Goal: Task Accomplishment & Management: Use online tool/utility

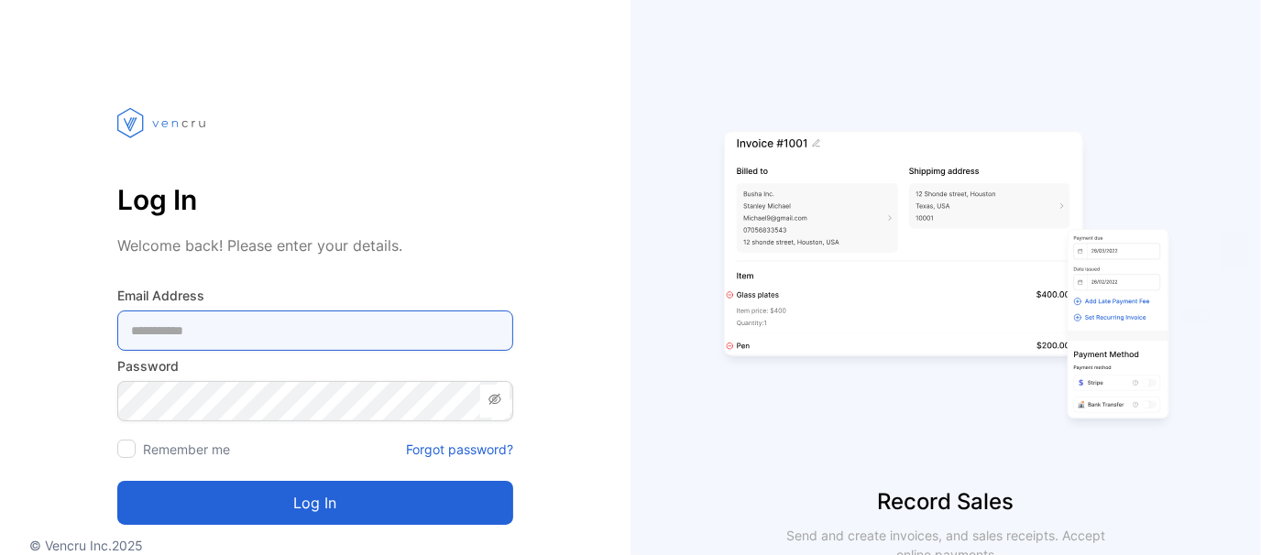
click at [287, 318] on Address-inputemail "email" at bounding box center [315, 331] width 396 height 40
paste Address-inputemail "**********"
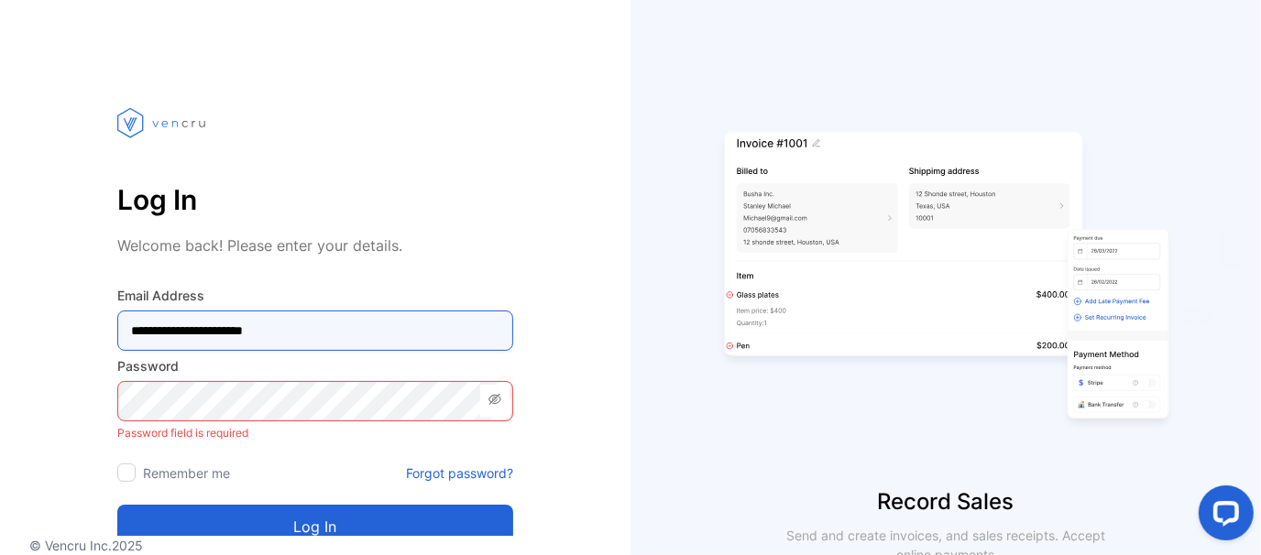
type Address-inputemail "**********"
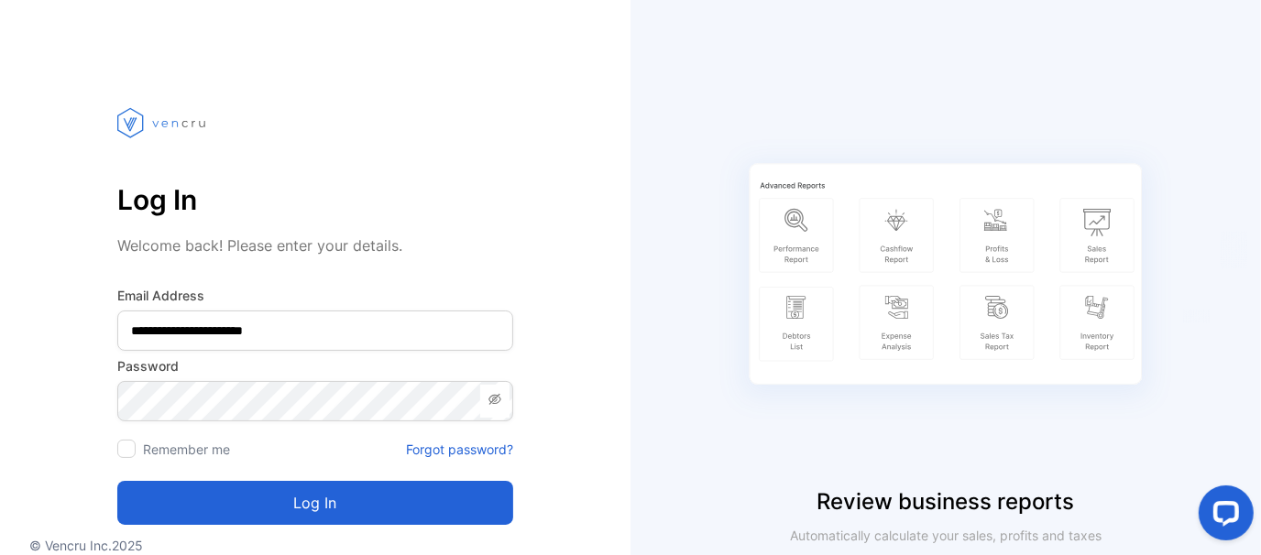
click at [215, 510] on button "Log in" at bounding box center [315, 503] width 396 height 44
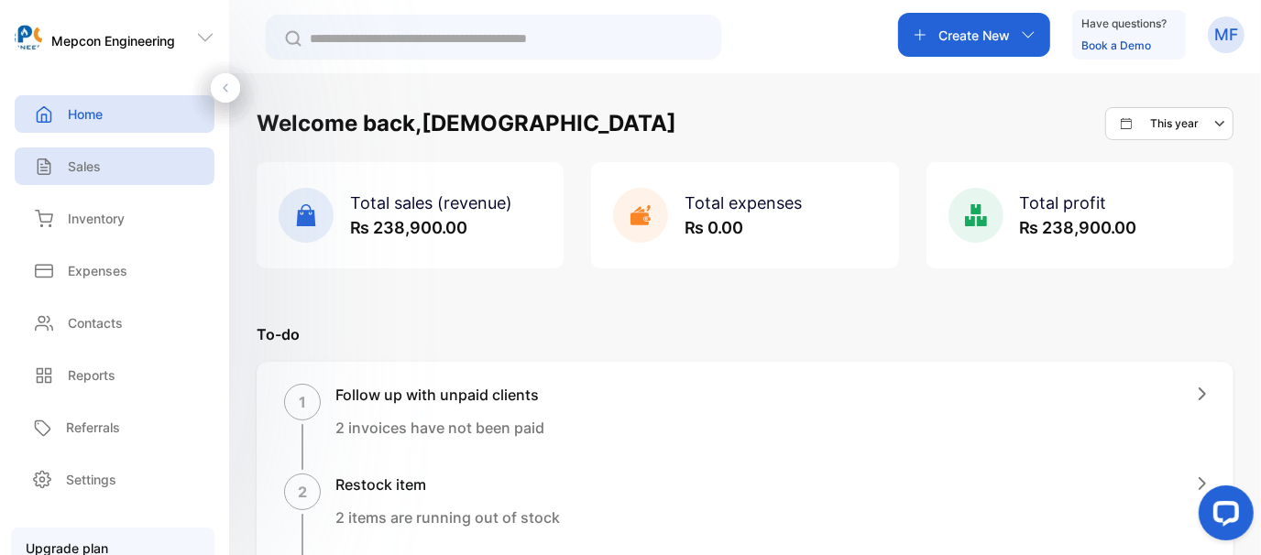
click at [108, 167] on div "Sales" at bounding box center [115, 167] width 200 height 38
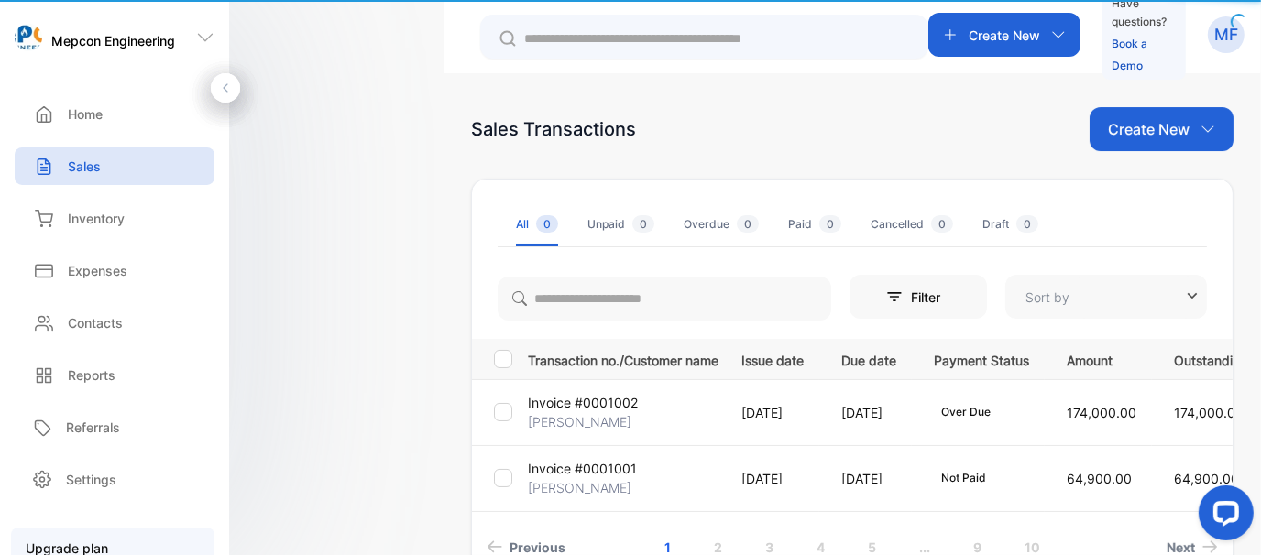
type input "**********"
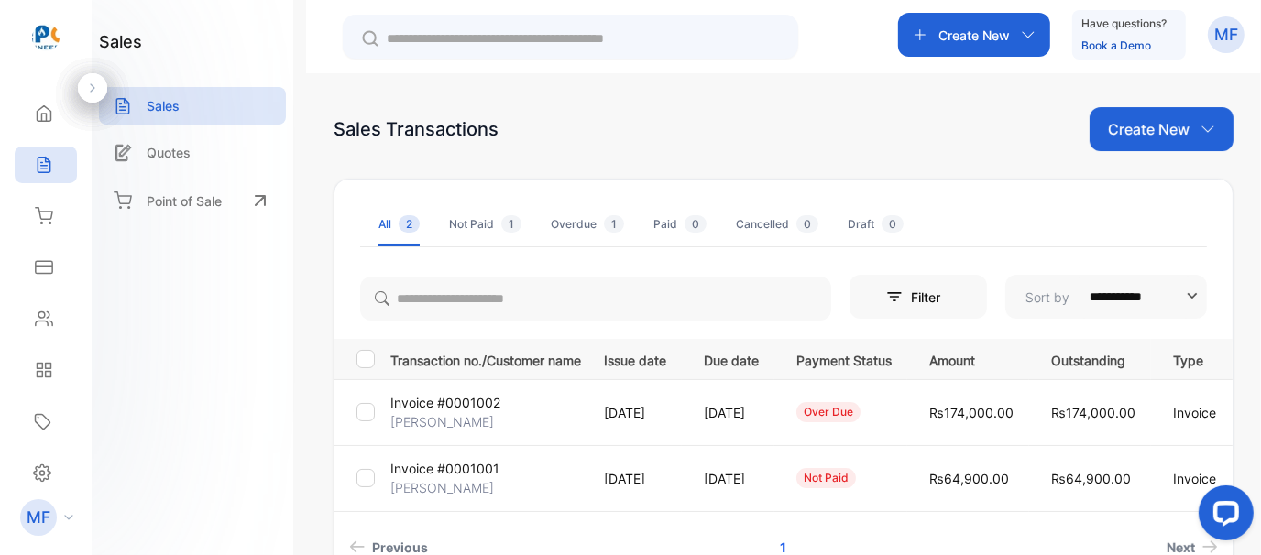
click at [859, 160] on div "**********" at bounding box center [784, 375] width 900 height 537
click at [32, 115] on div "Home" at bounding box center [41, 113] width 24 height 18
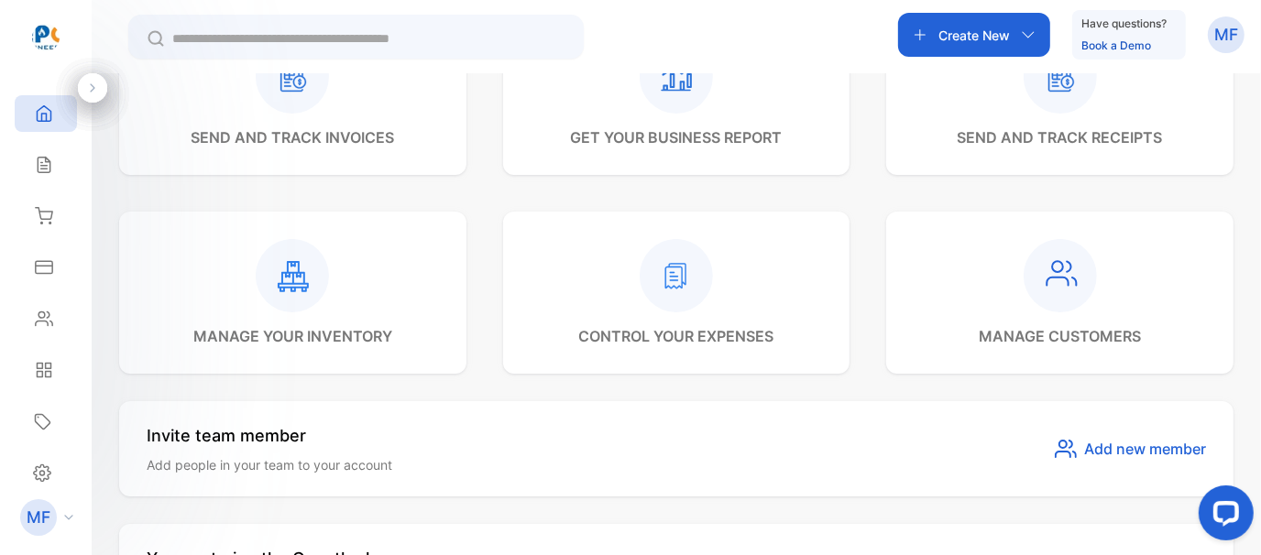
scroll to position [733, 0]
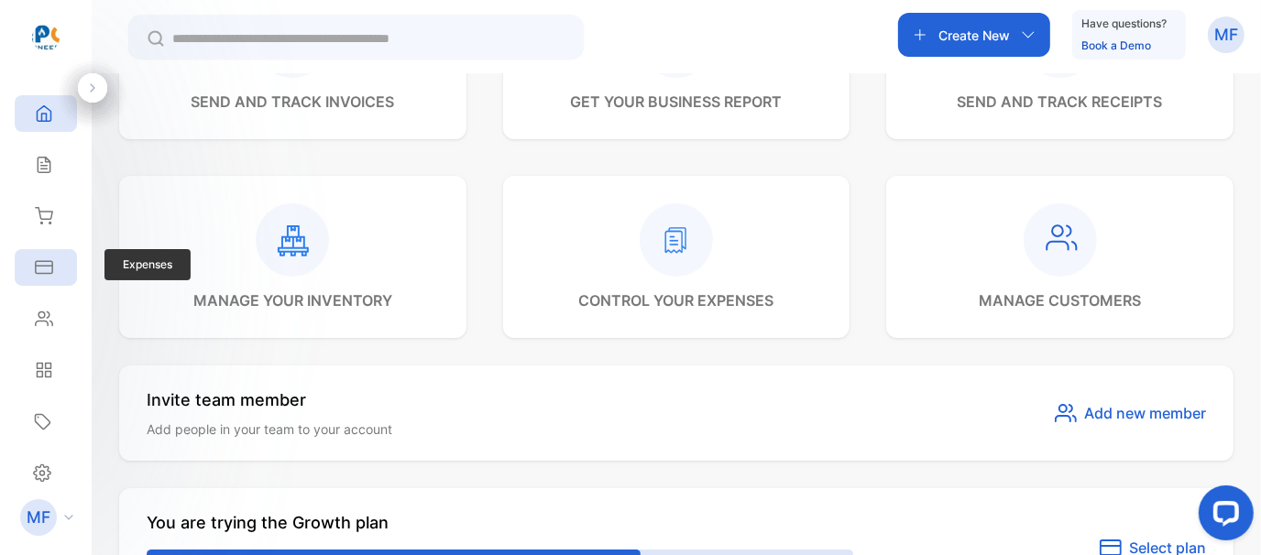
click at [35, 258] on icon at bounding box center [44, 267] width 18 height 18
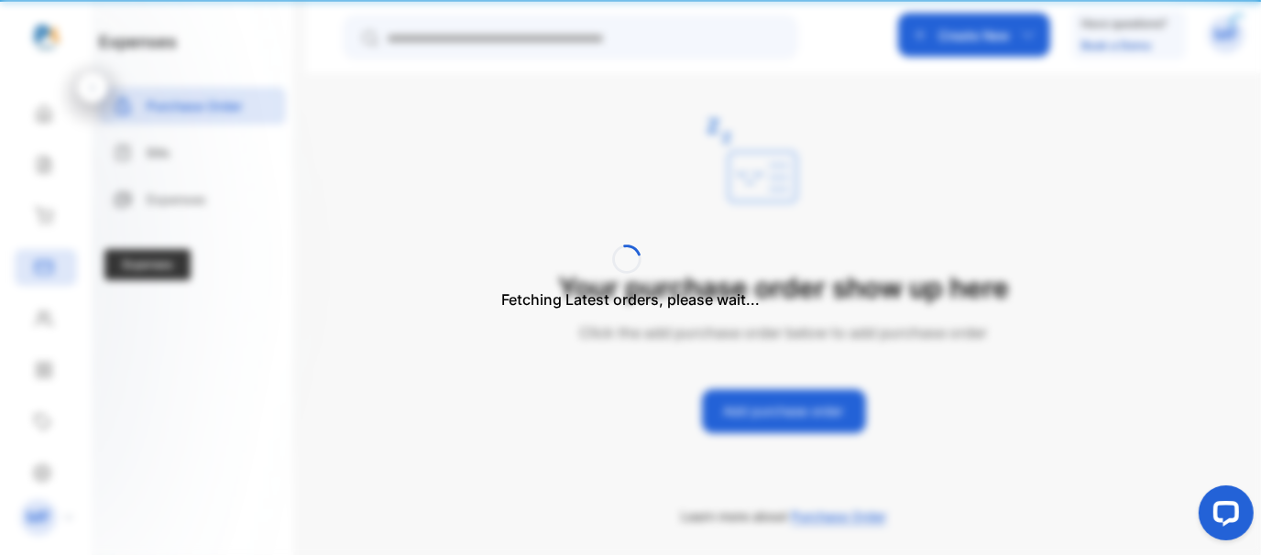
scroll to position [25, 0]
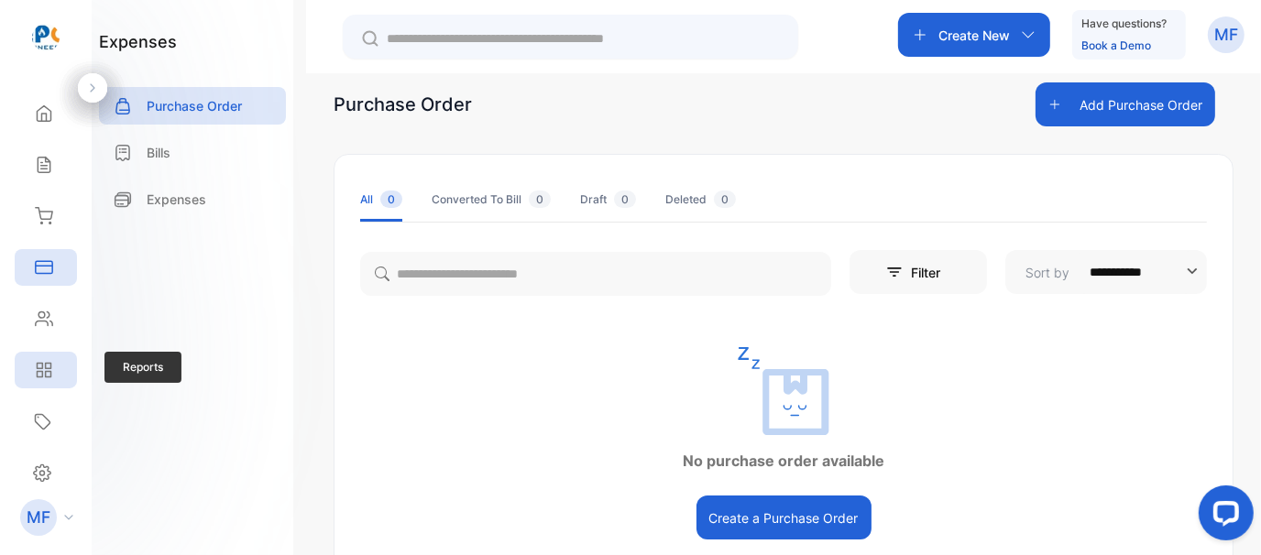
click at [49, 375] on icon at bounding box center [44, 370] width 18 height 18
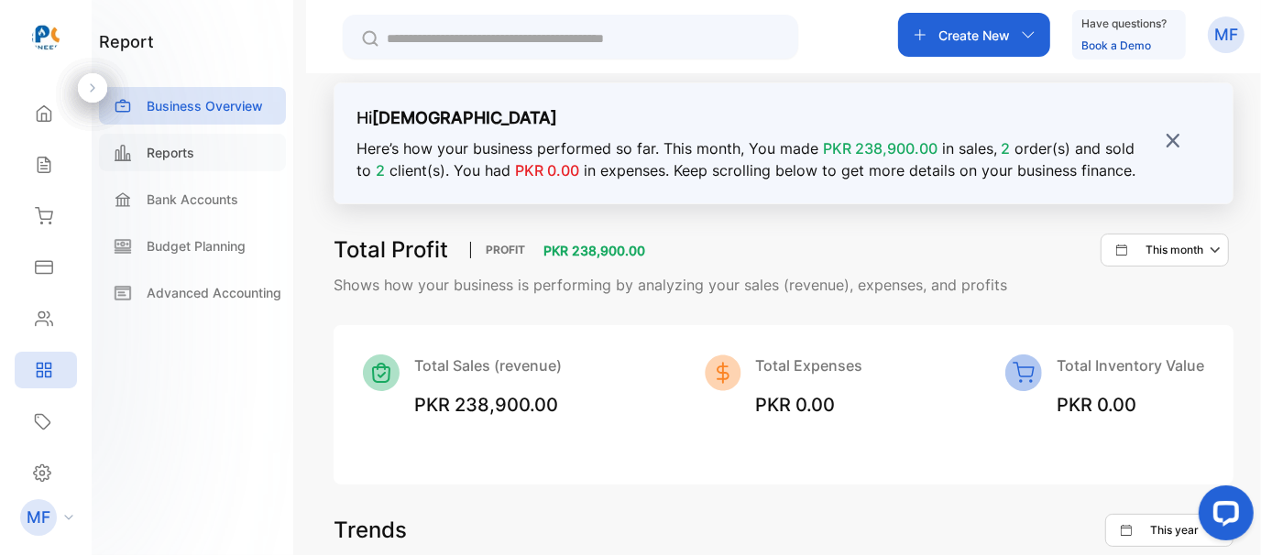
click at [179, 159] on p "Reports" at bounding box center [171, 152] width 48 height 19
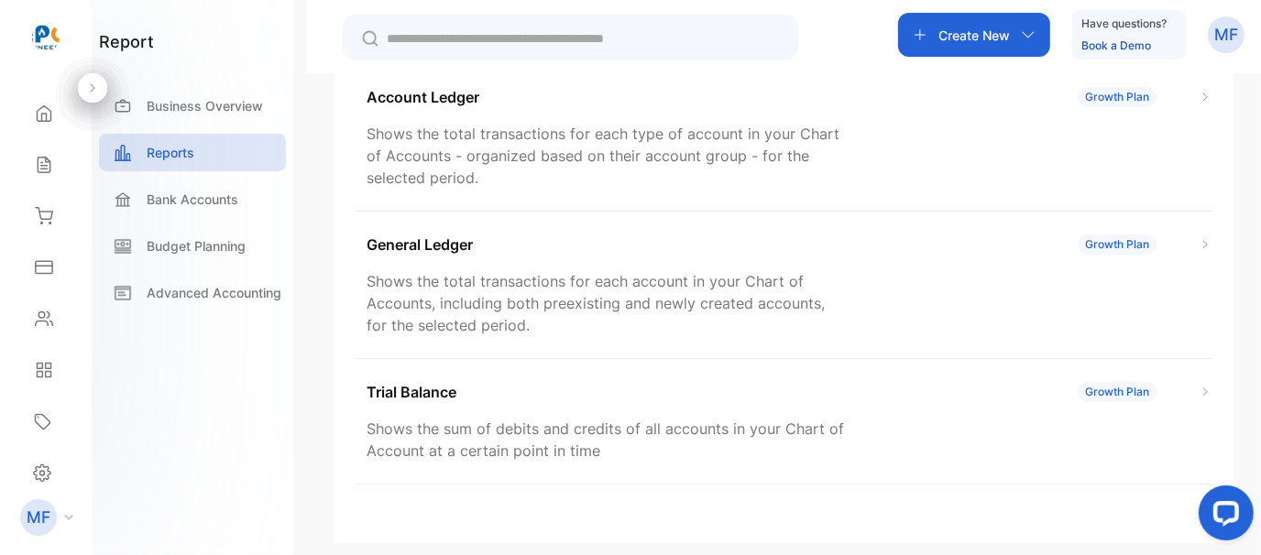
scroll to position [630, 0]
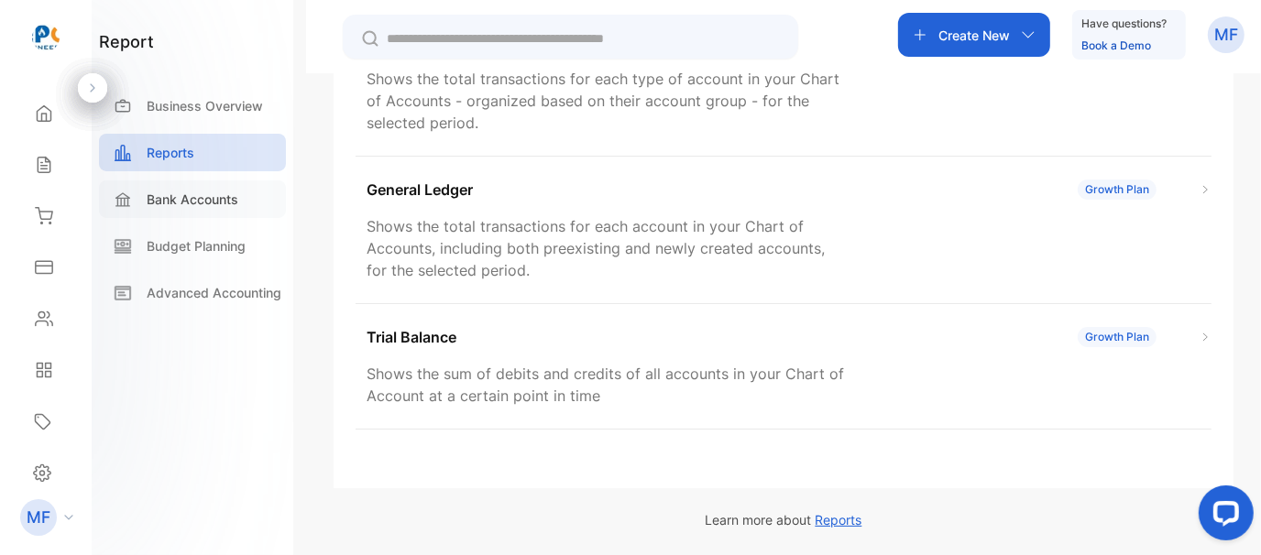
click at [242, 197] on div "Bank Accounts" at bounding box center [192, 200] width 187 height 38
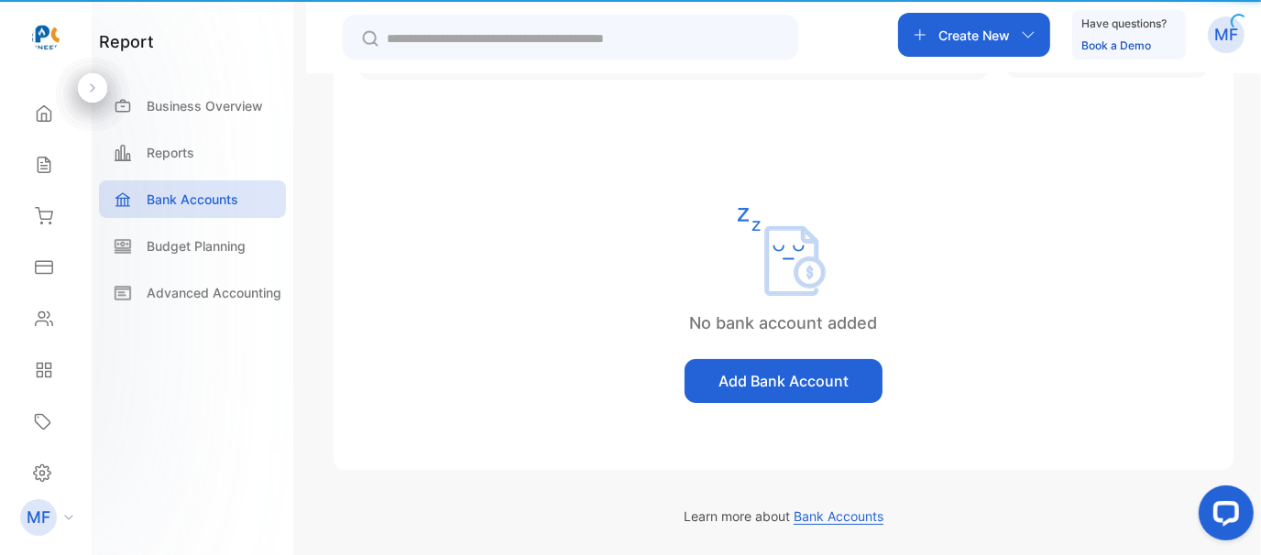
scroll to position [170, 0]
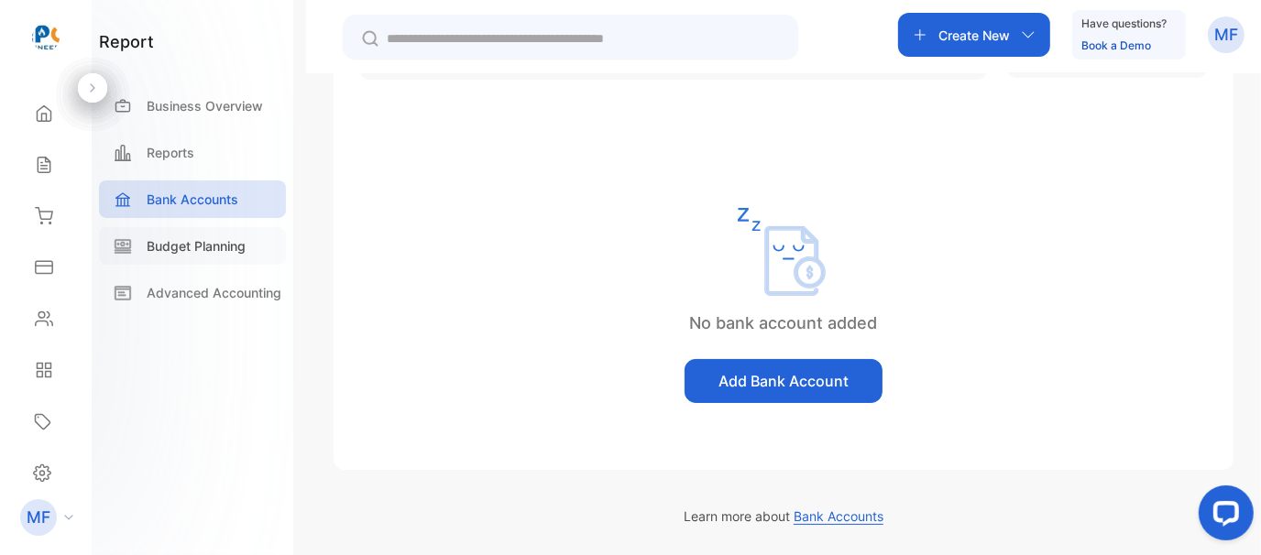
click at [193, 248] on p "Budget Planning" at bounding box center [196, 245] width 99 height 19
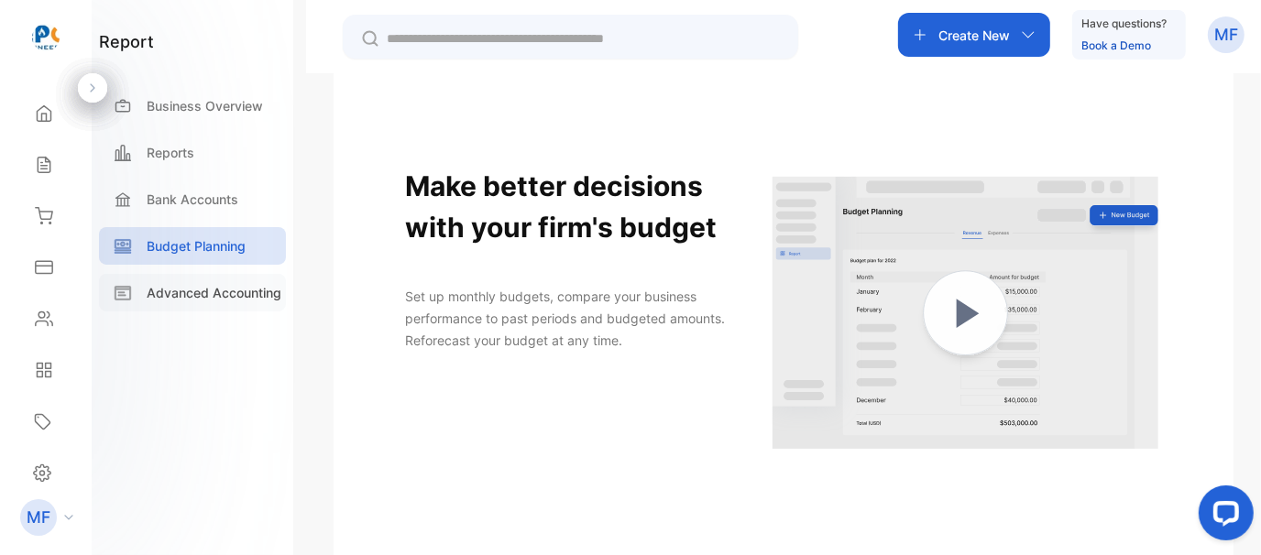
click at [192, 301] on p "Advanced Accounting" at bounding box center [214, 292] width 135 height 19
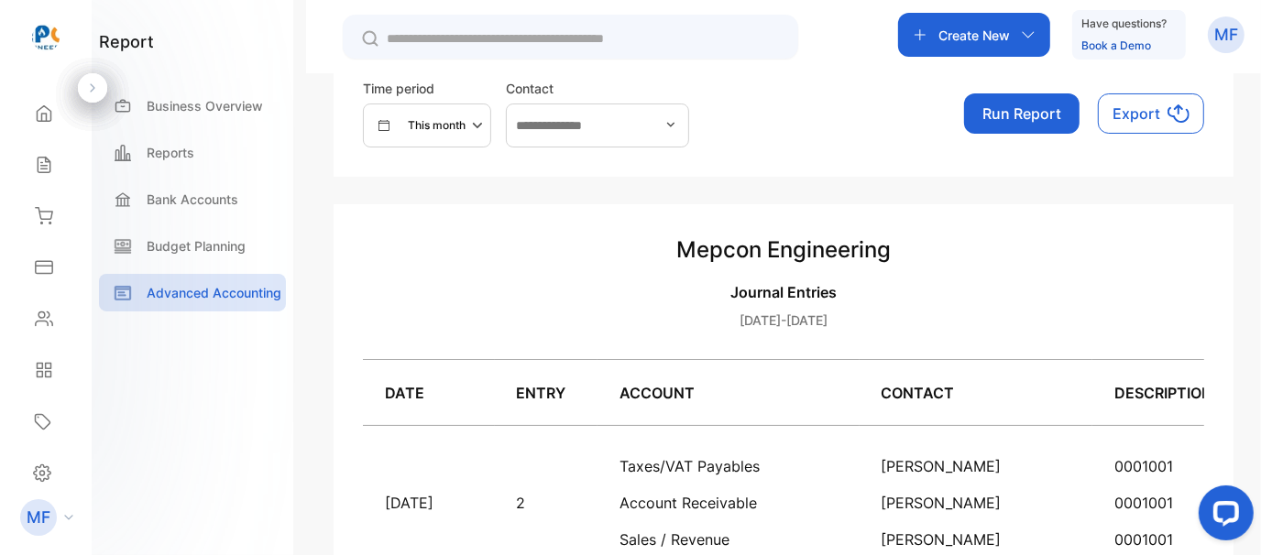
scroll to position [400, 0]
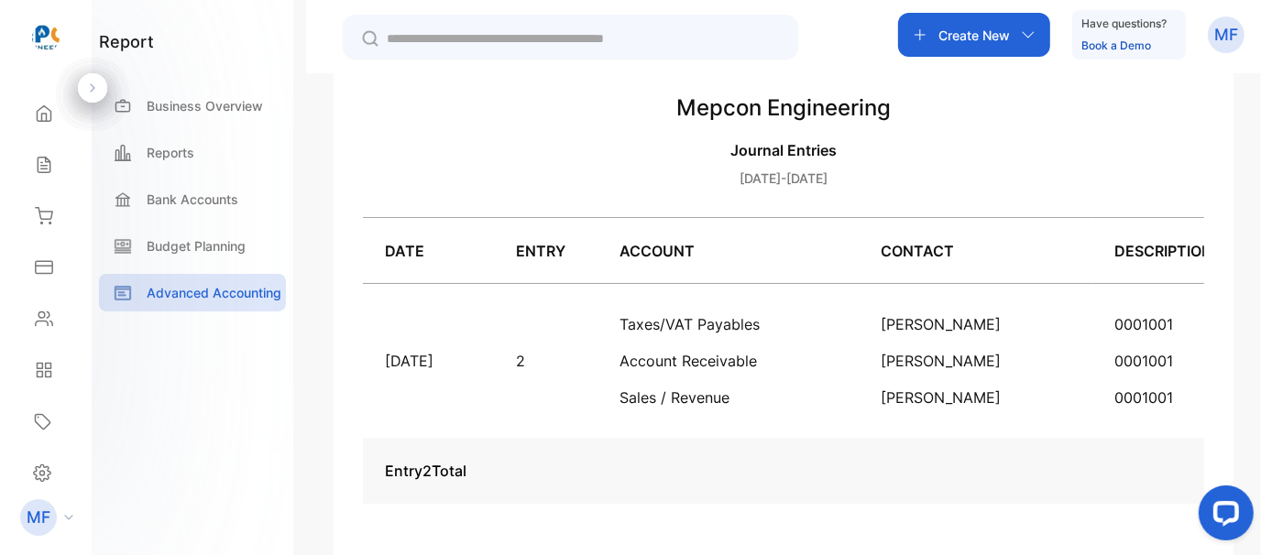
drag, startPoint x: 440, startPoint y: 360, endPoint x: 455, endPoint y: 351, distance: 18.1
click at [438, 358] on td "[DATE]" at bounding box center [429, 361] width 132 height 155
click at [43, 113] on icon at bounding box center [44, 113] width 18 height 18
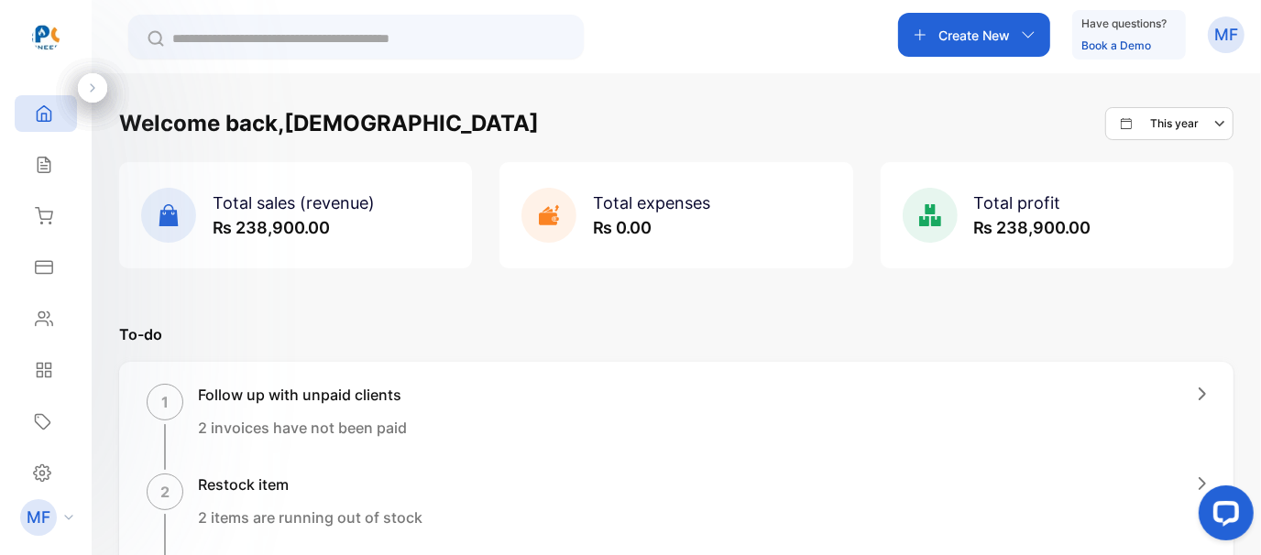
click at [71, 521] on icon at bounding box center [68, 517] width 9 height 5
click at [41, 475] on icon at bounding box center [42, 473] width 18 height 19
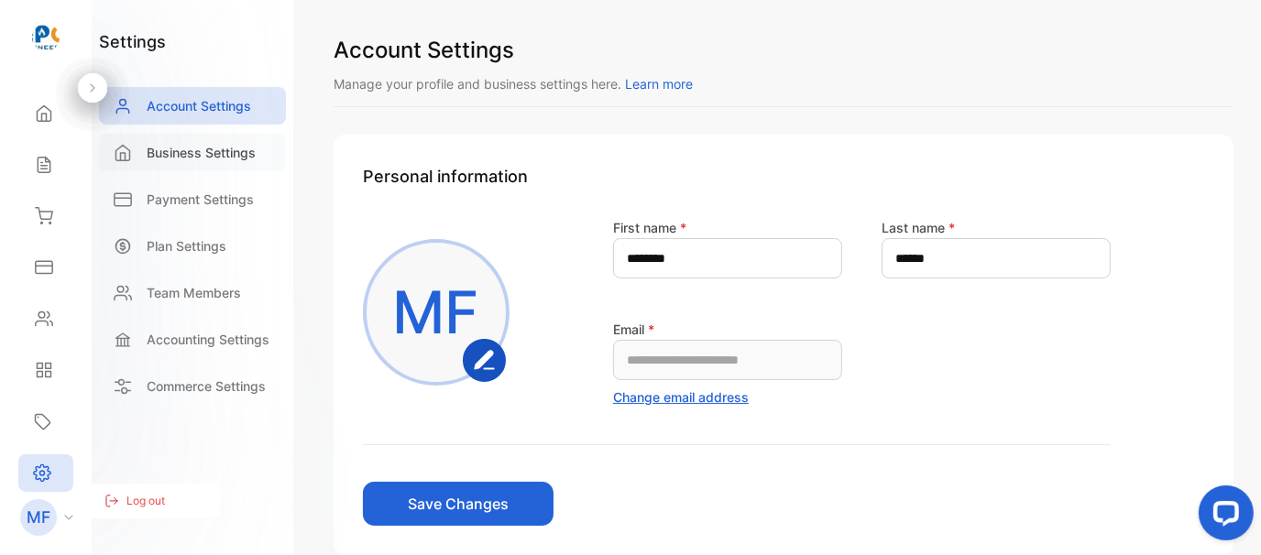
click at [219, 146] on p "Business Settings" at bounding box center [201, 152] width 109 height 19
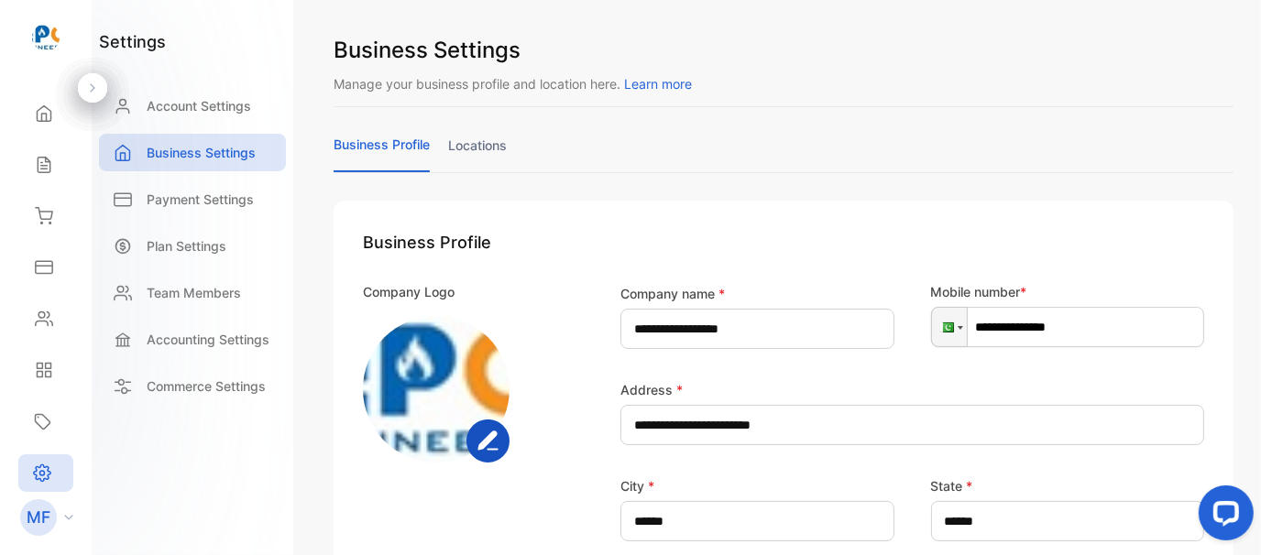
click at [477, 149] on link "locations" at bounding box center [477, 154] width 59 height 36
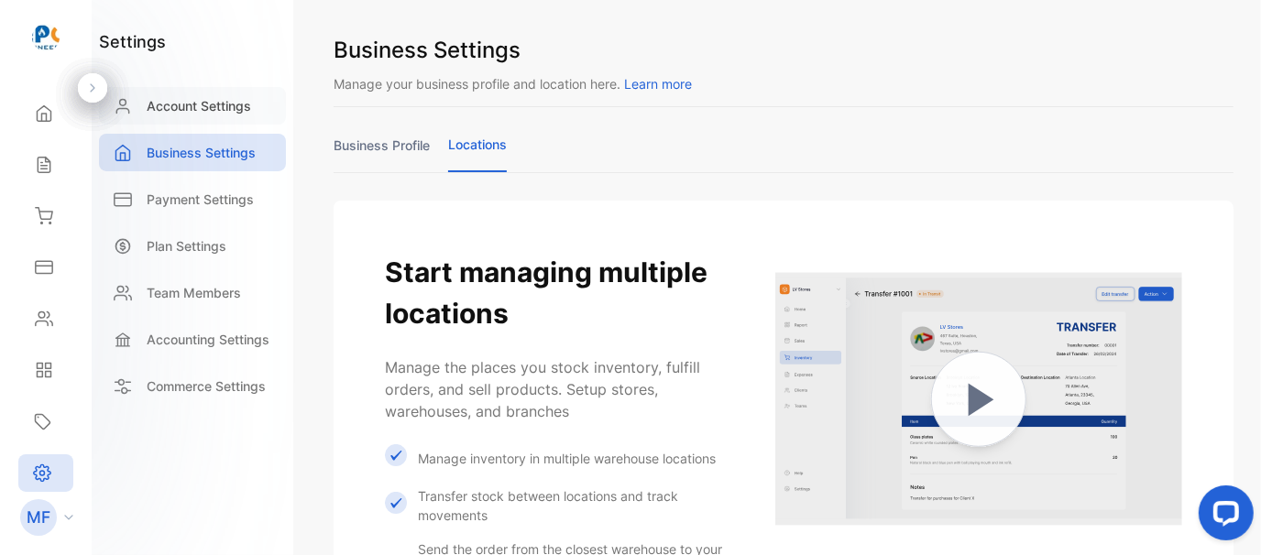
click at [190, 107] on p "Account Settings" at bounding box center [199, 105] width 104 height 19
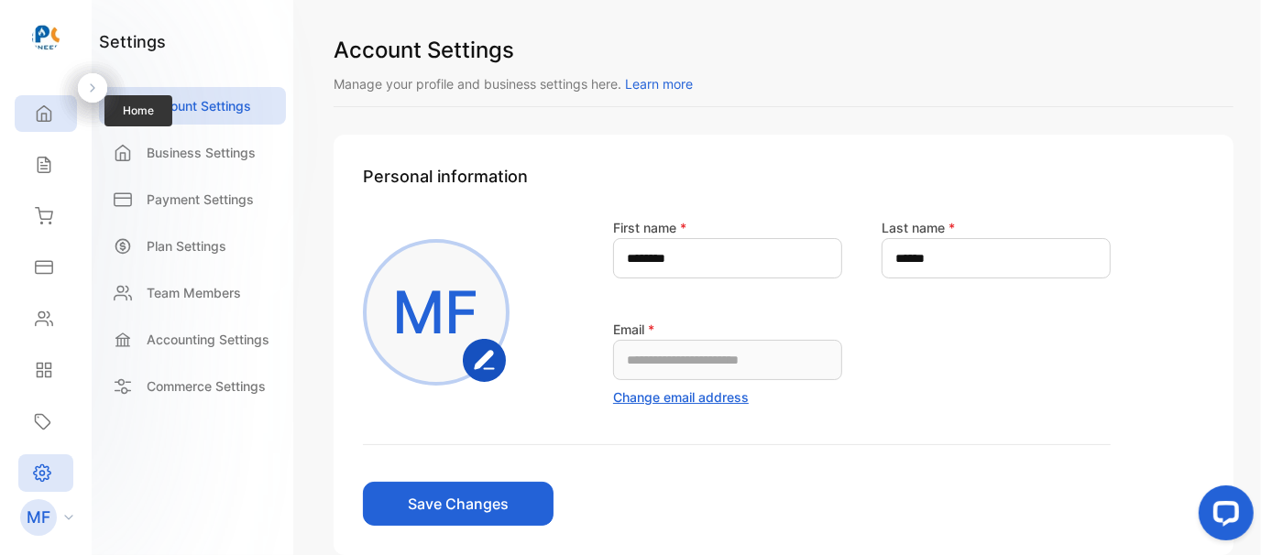
click at [46, 109] on icon at bounding box center [44, 113] width 18 height 18
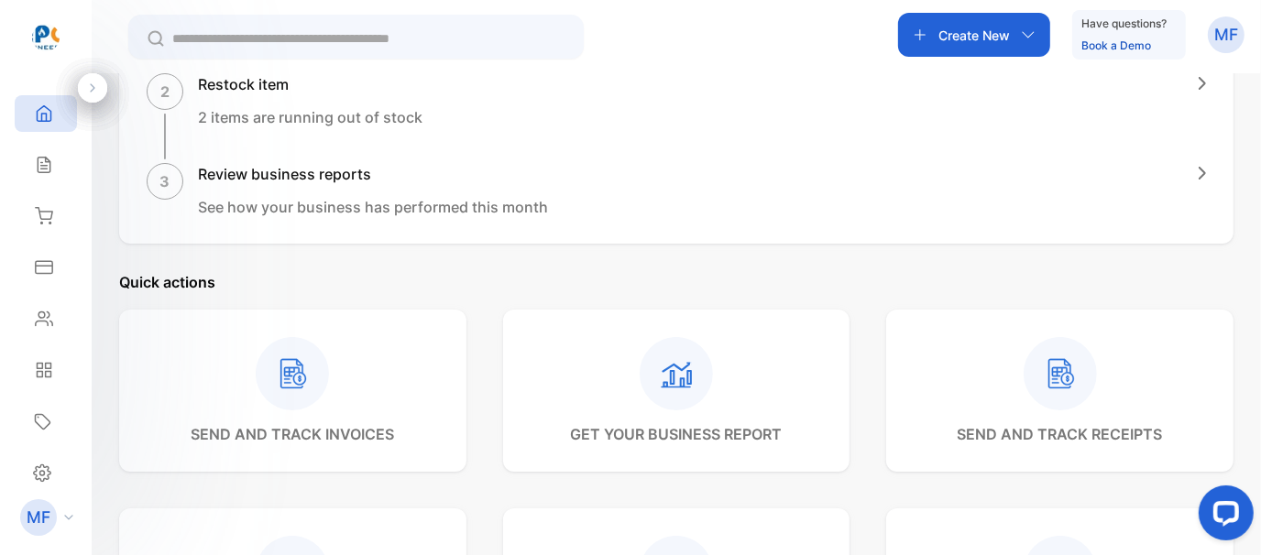
scroll to position [550, 0]
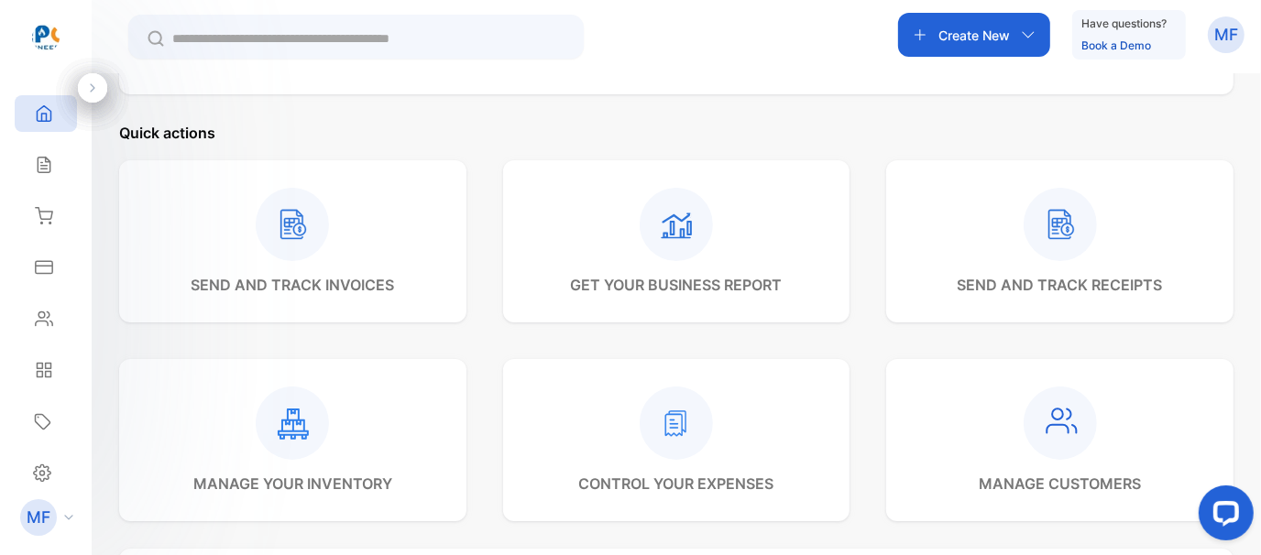
click at [292, 245] on rect at bounding box center [292, 224] width 73 height 73
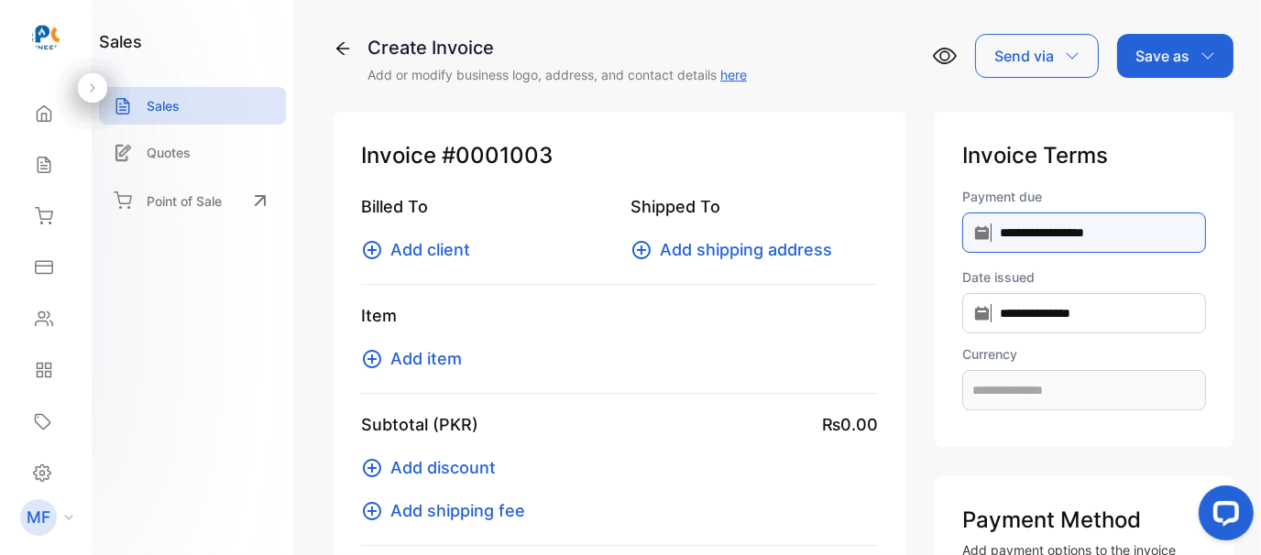
click at [1110, 230] on input "**********" at bounding box center [1084, 233] width 244 height 40
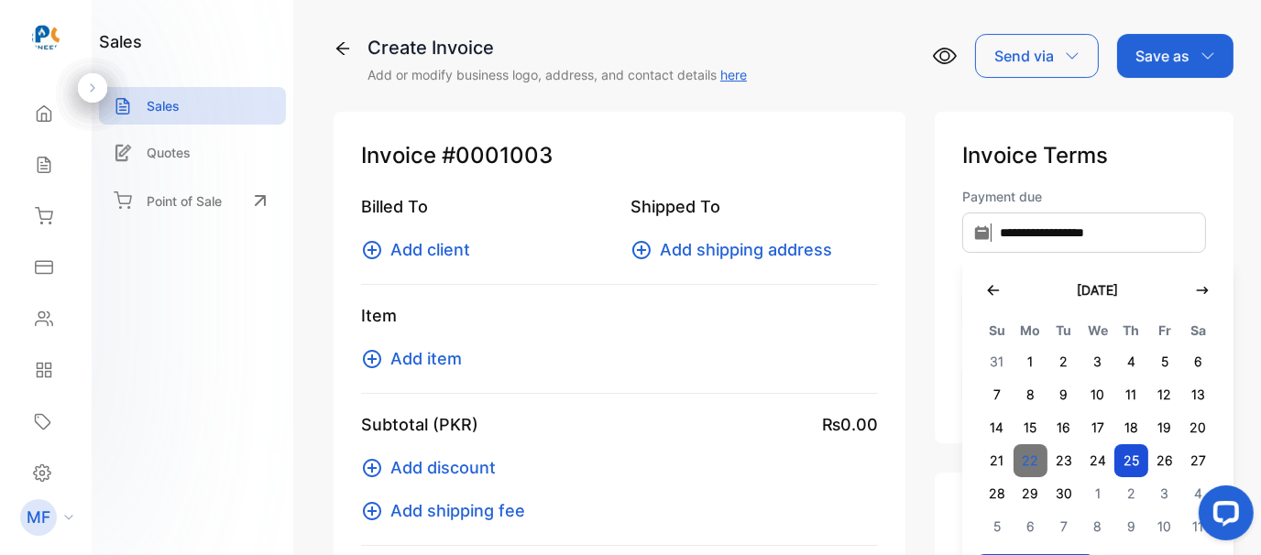
click at [1030, 458] on span "22" at bounding box center [1031, 460] width 34 height 33
type input "**********"
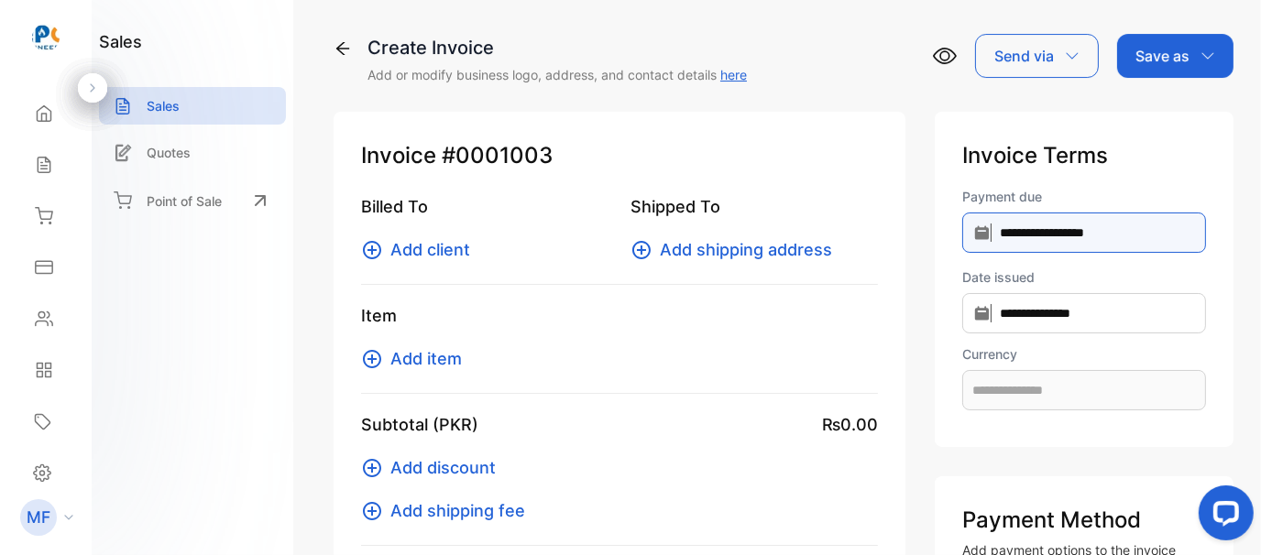
click at [1039, 230] on input "**********" at bounding box center [1084, 233] width 244 height 40
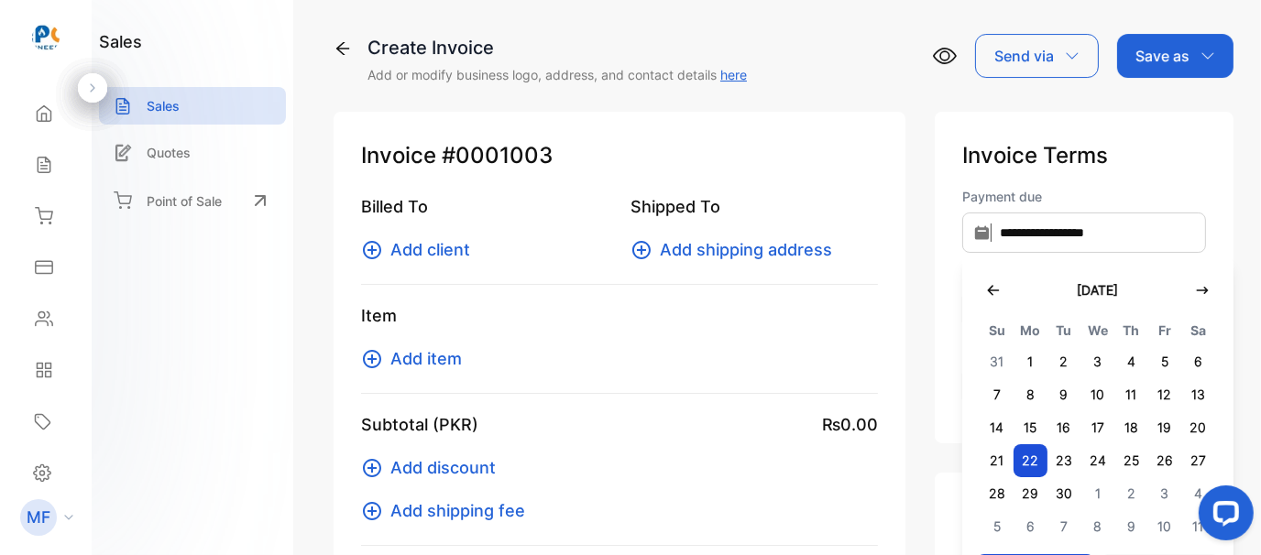
click at [854, 322] on p "Item" at bounding box center [619, 315] width 517 height 25
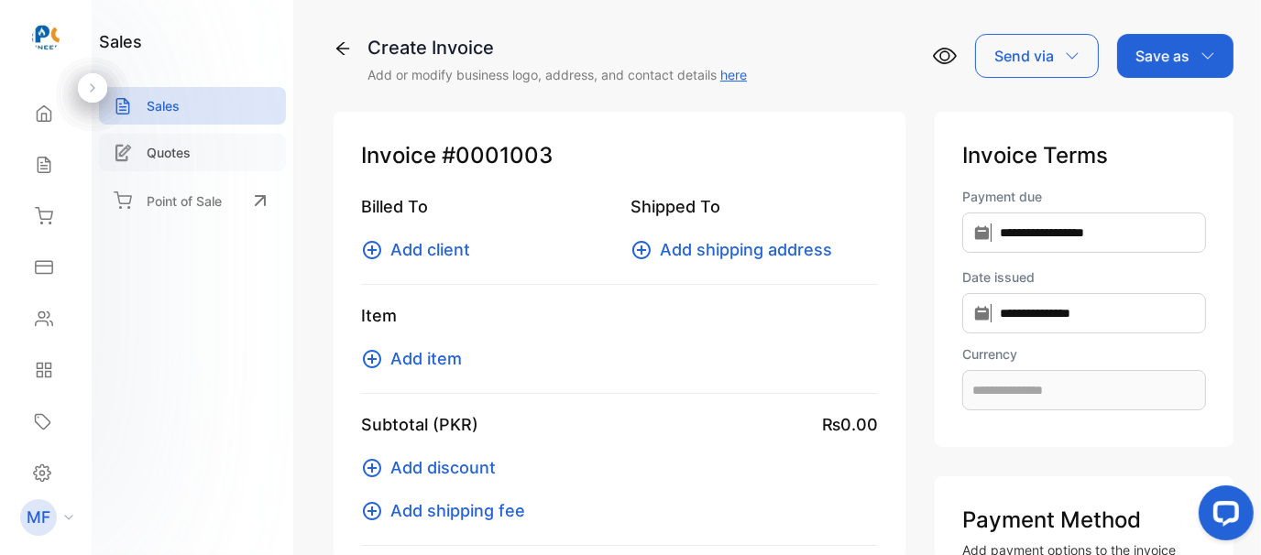
click at [169, 151] on p "Quotes" at bounding box center [169, 152] width 44 height 19
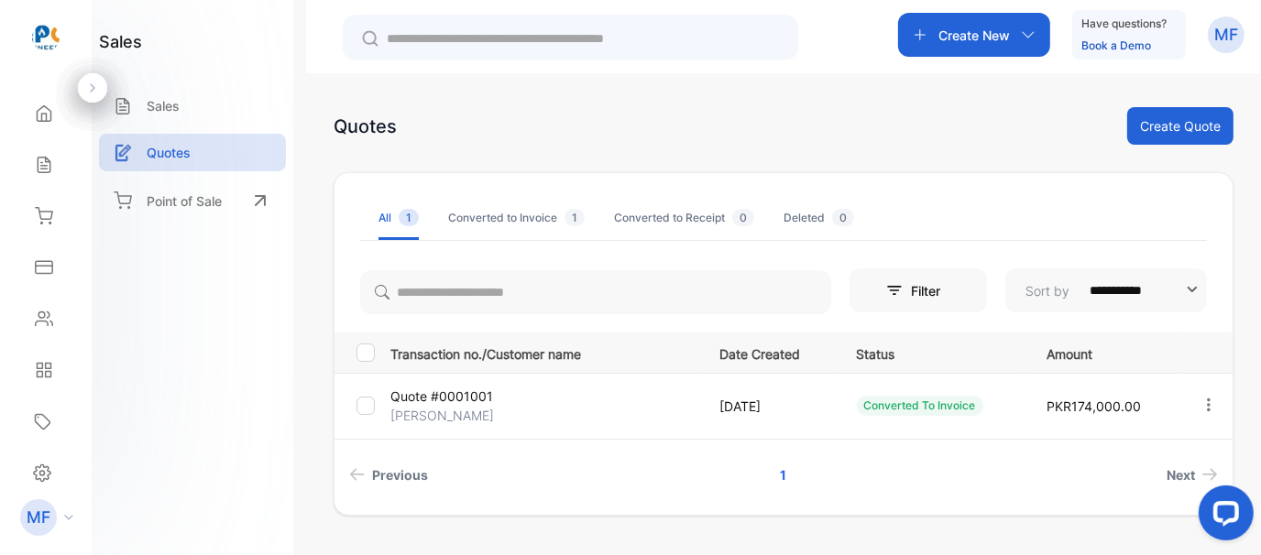
click at [941, 410] on div "Converted To Invoice" at bounding box center [920, 406] width 126 height 20
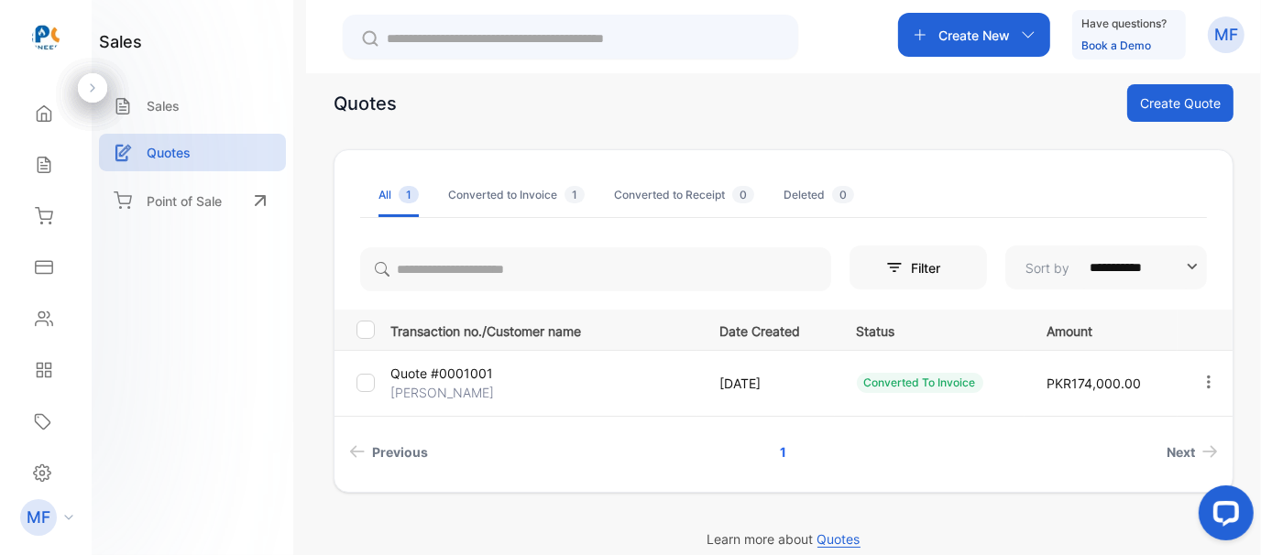
scroll to position [44, 0]
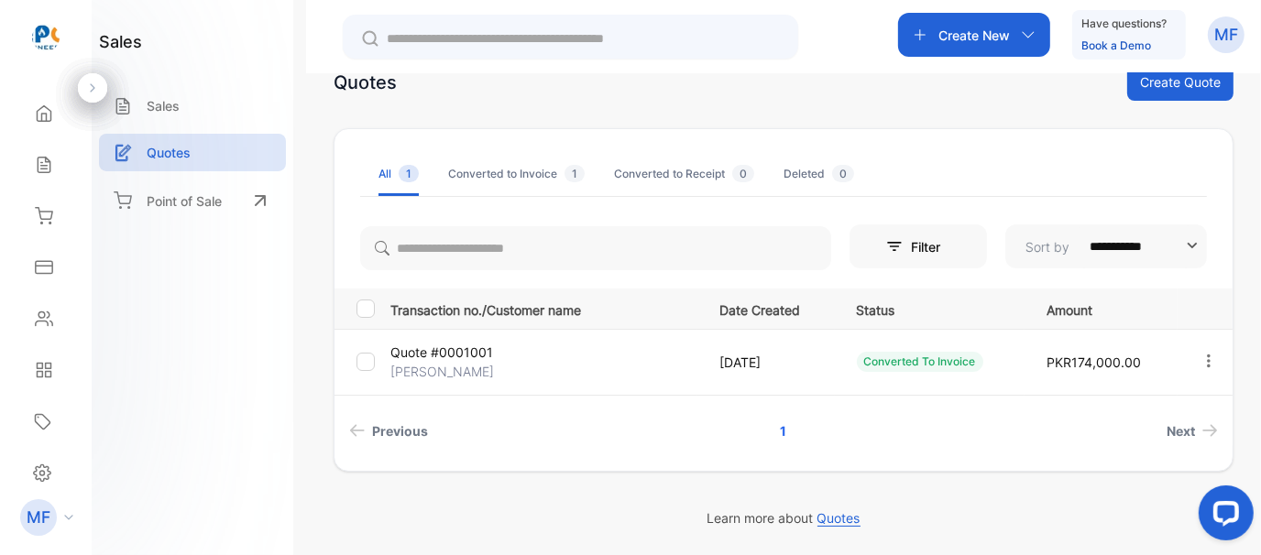
click at [875, 357] on div "Converted To Invoice" at bounding box center [920, 362] width 126 height 20
click at [458, 356] on p "Quote #0001001" at bounding box center [441, 352] width 103 height 19
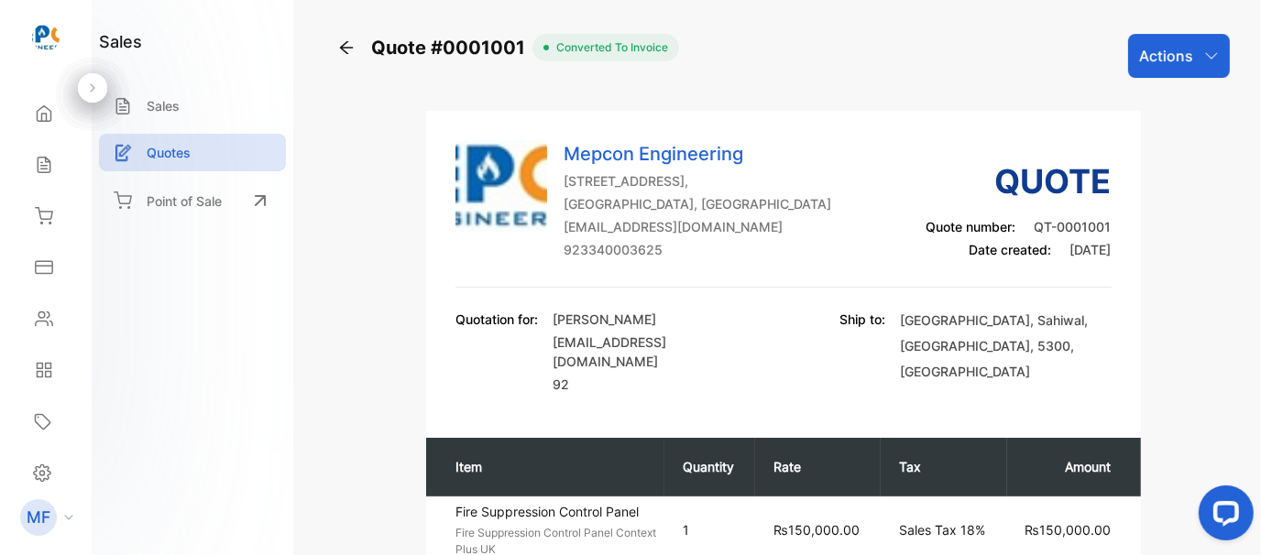
click at [868, 206] on div "Mepcon Engineering [STREET_ADDRESS][GEOGRAPHIC_DATA][DEMOGRAPHIC_DATA][EMAIL_AD…" at bounding box center [782, 214] width 655 height 148
